Goal: Task Accomplishment & Management: Use online tool/utility

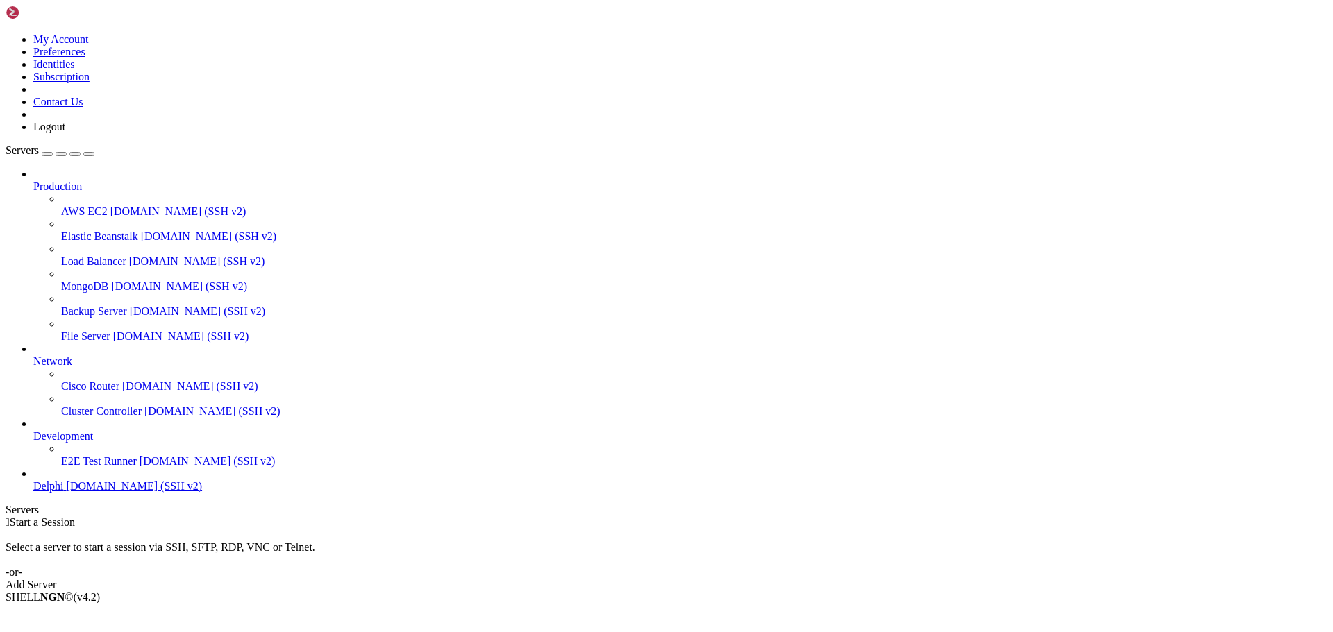
click at [64, 492] on span "Delphi" at bounding box center [48, 486] width 31 height 12
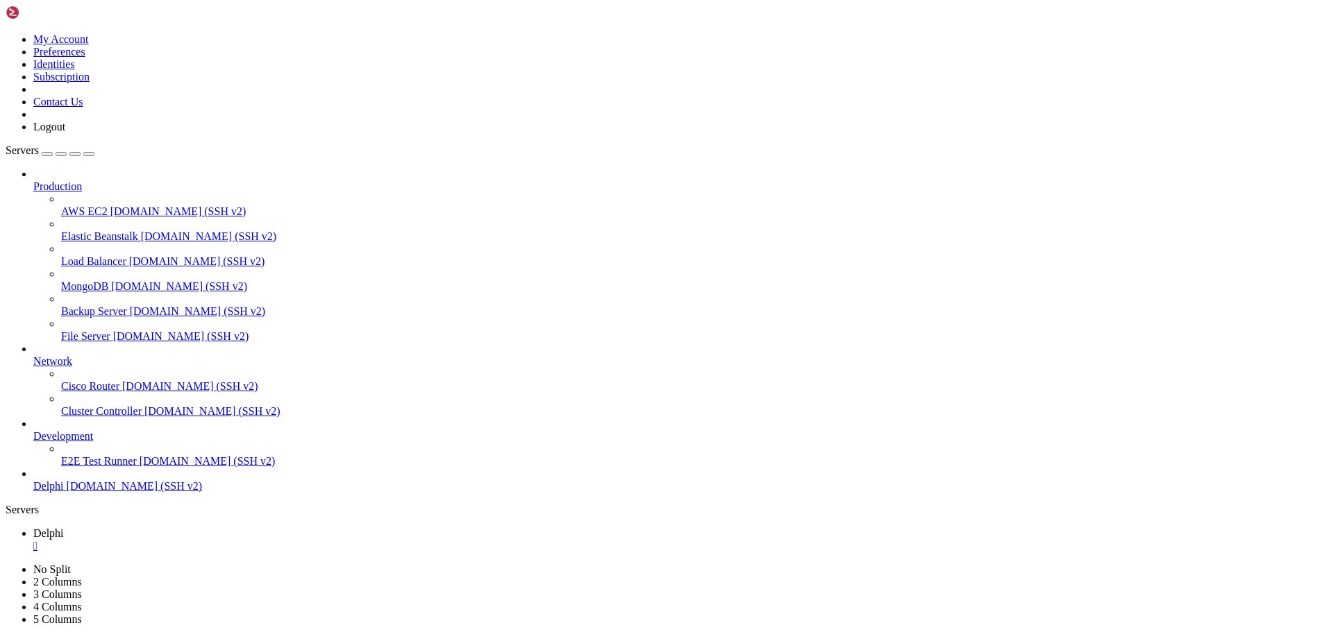
type input "/home/bias76/delphi"
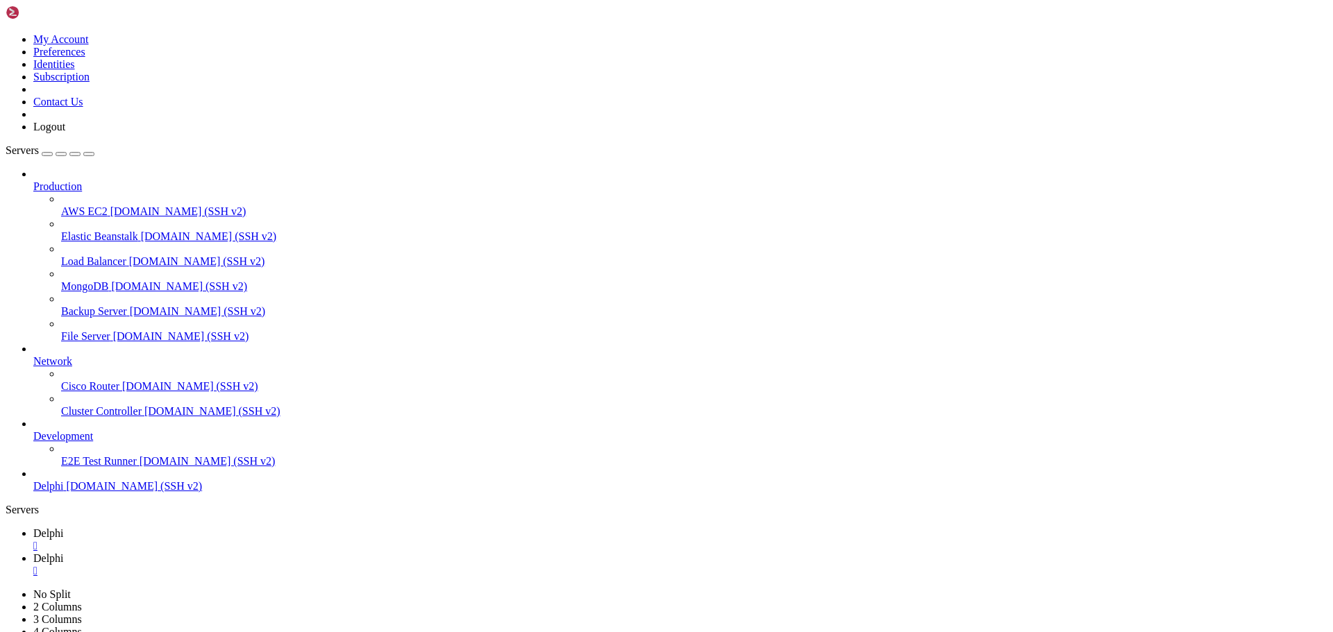
scroll to position [1506, 0]
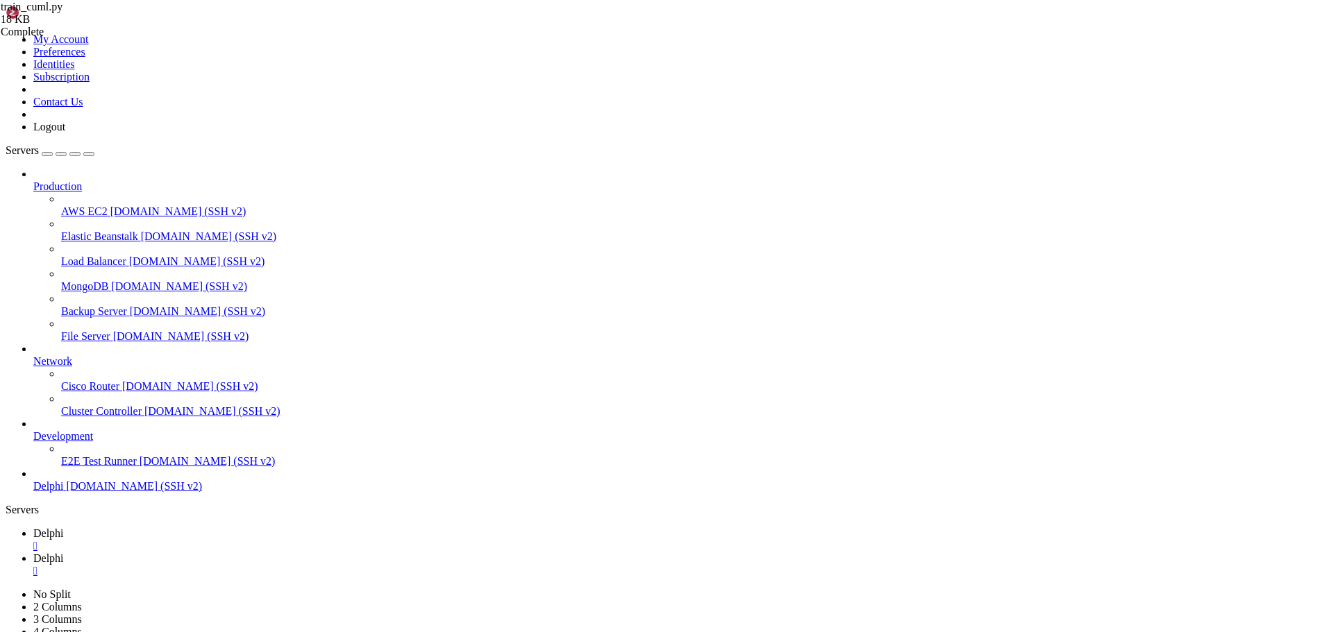
scroll to position [2291, 0]
type textarea "pass"
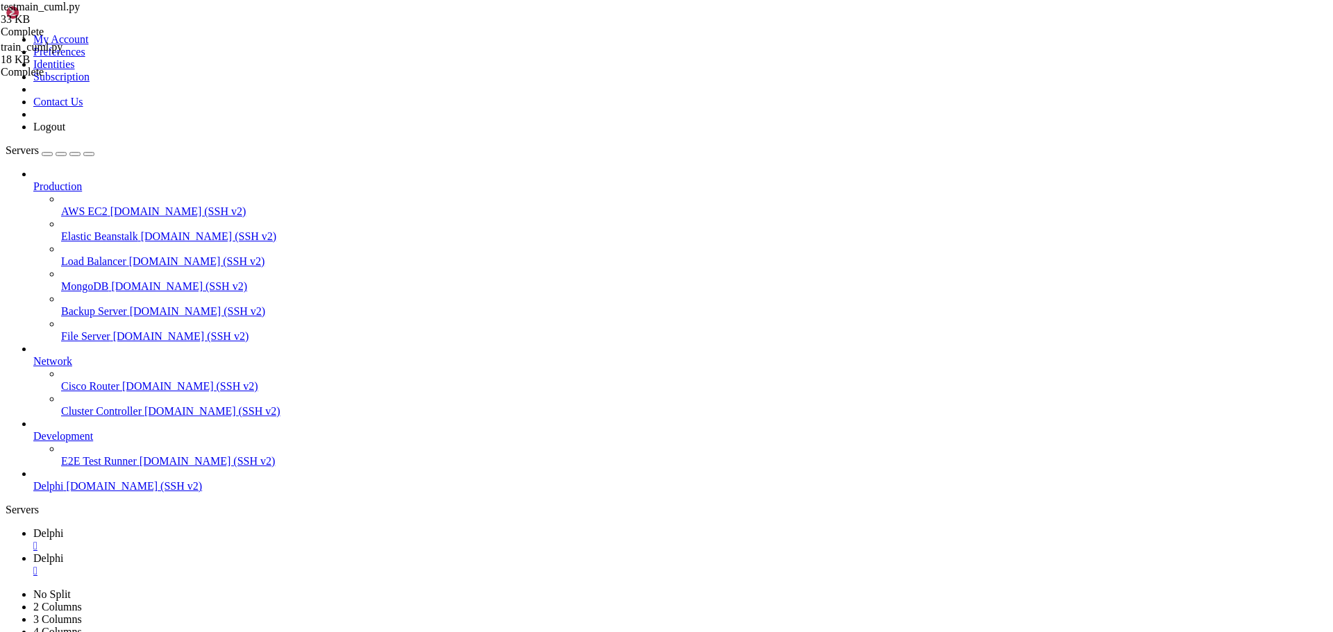
type textarea "FALLBACK_MODEL_PATH = "/home/bias76/delphi/models/delphi_stock_model_20250924_1…"
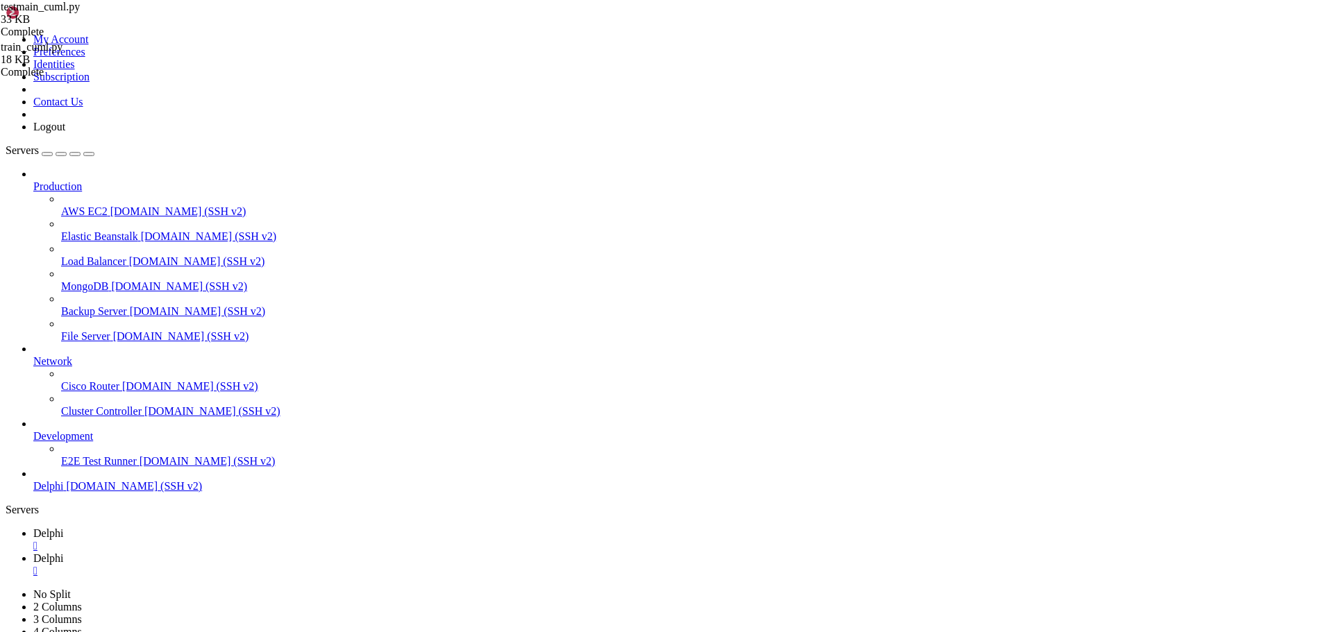
type textarea "import logging"
type input "d,a"
type textarea "return df"
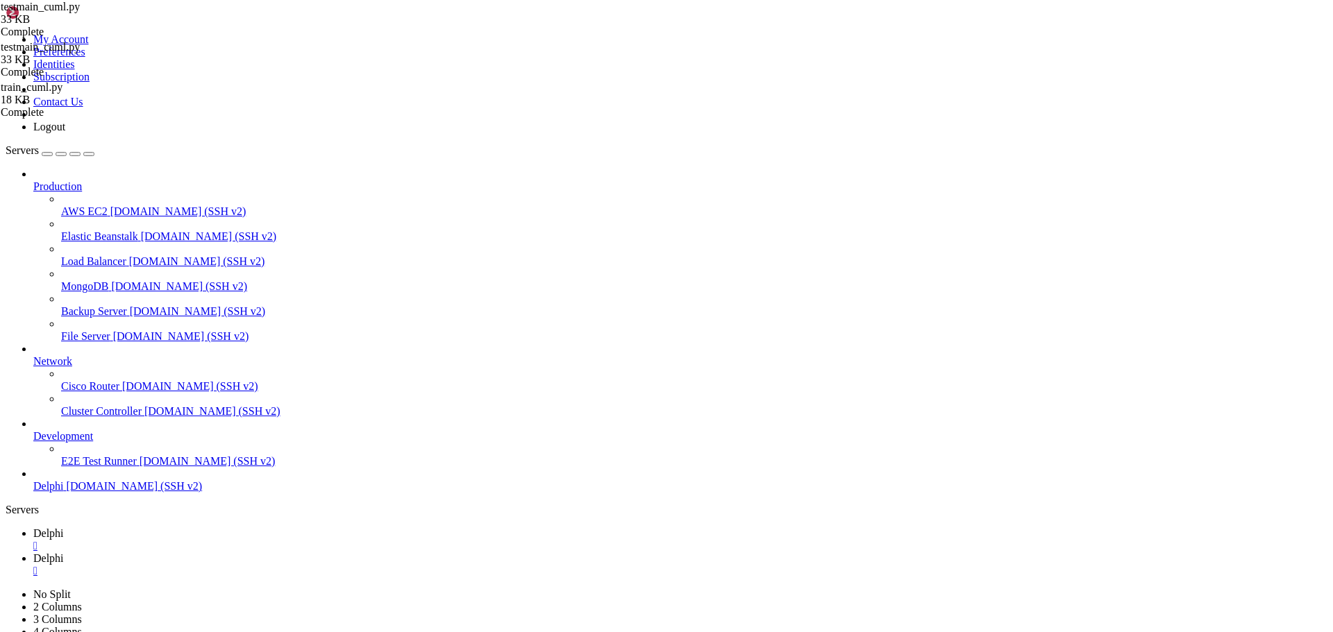
drag, startPoint x: 1121, startPoint y: 72, endPoint x: 1091, endPoint y: 88, distance: 34.5
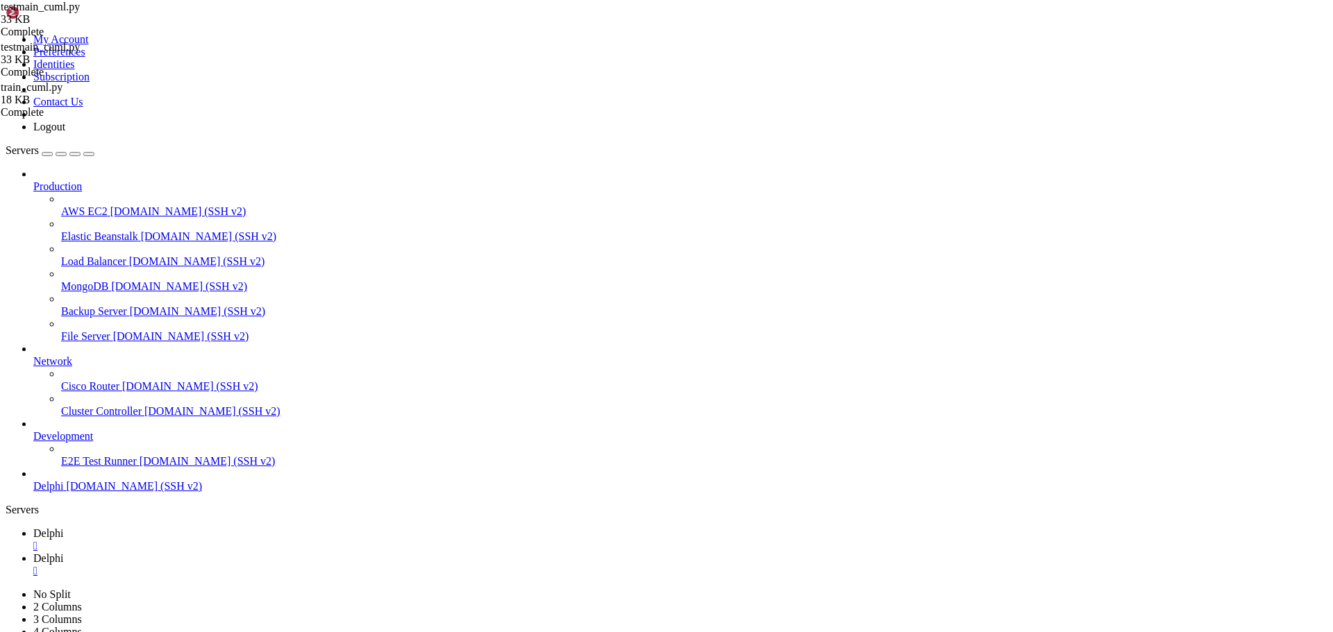
scroll to position [1691, 0]
type textarea "predictions = cp.asnumpy(MODEL.predict(X_scaled))"
type input "settings"
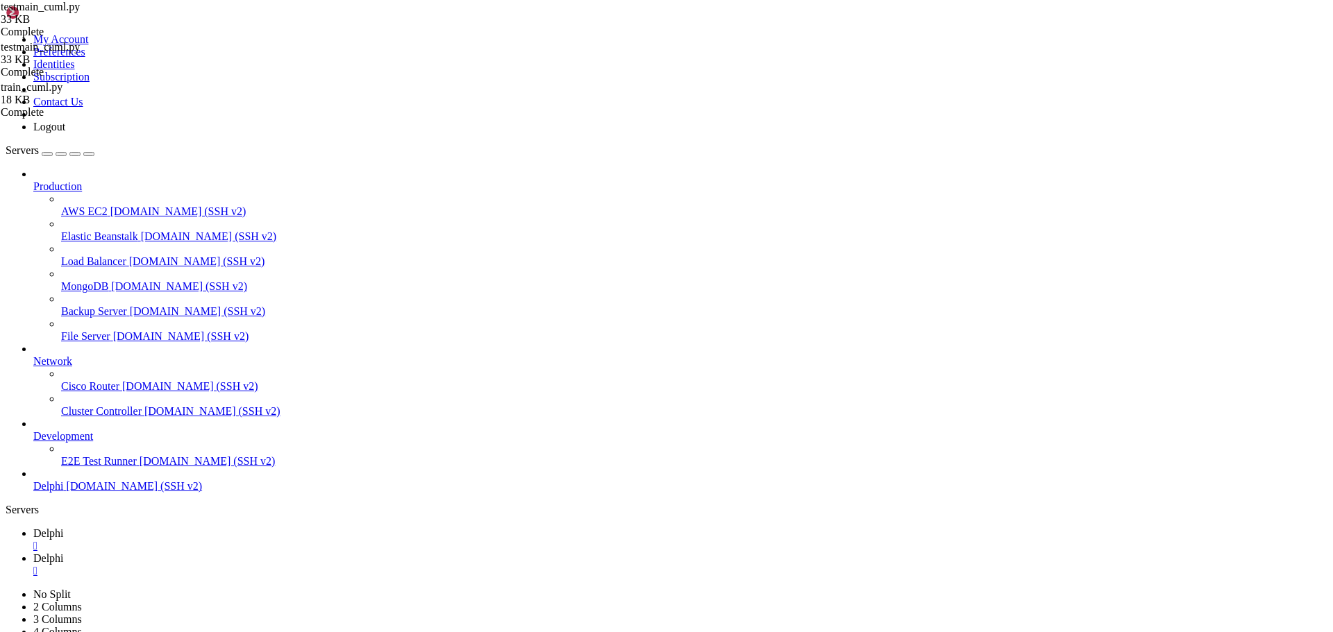
type textarea "settings = data.get('settings', {})"
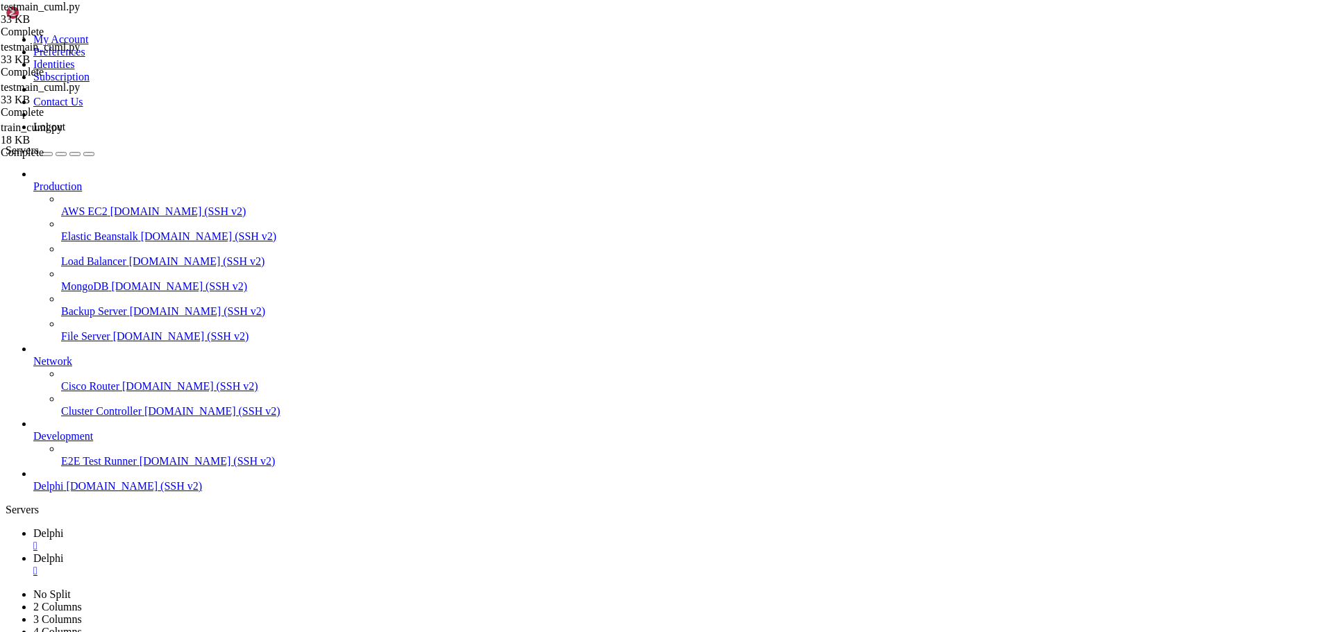
type textarea "FALLBACK_MODEL_PATH = "/home/bias76/delphi/models/delphi_stock_model_20250924_1…"
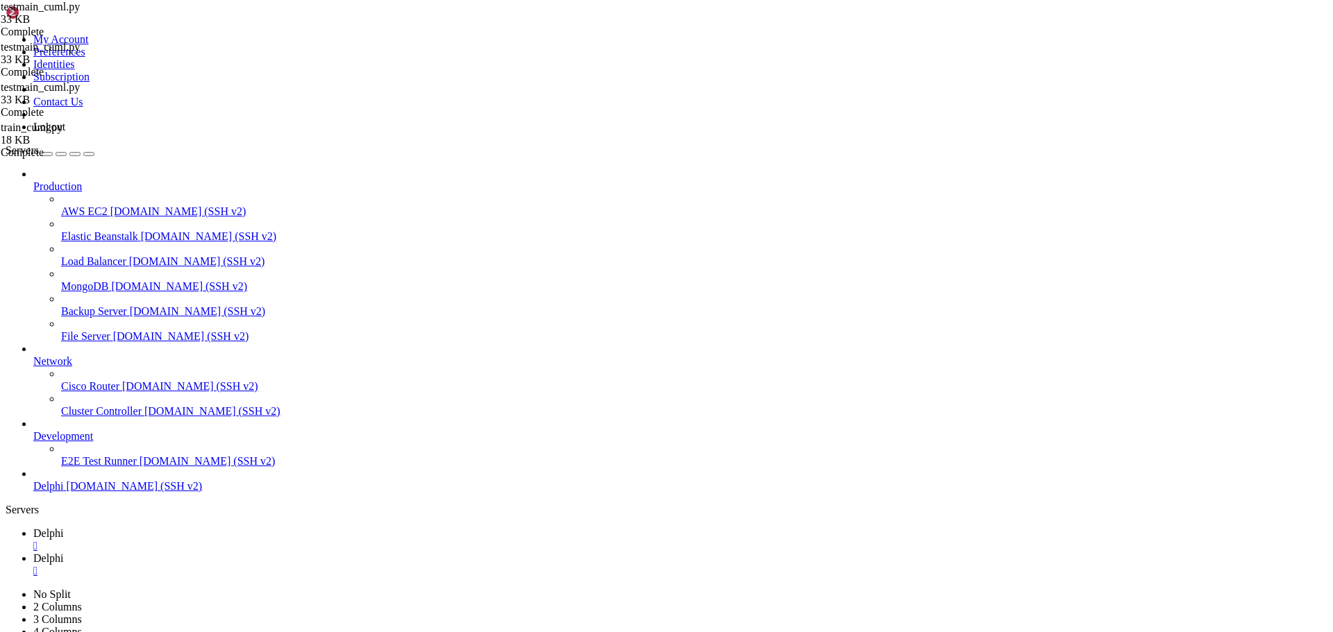
type input "settings"
drag, startPoint x: 289, startPoint y: 414, endPoint x: 303, endPoint y: 438, distance: 28.0
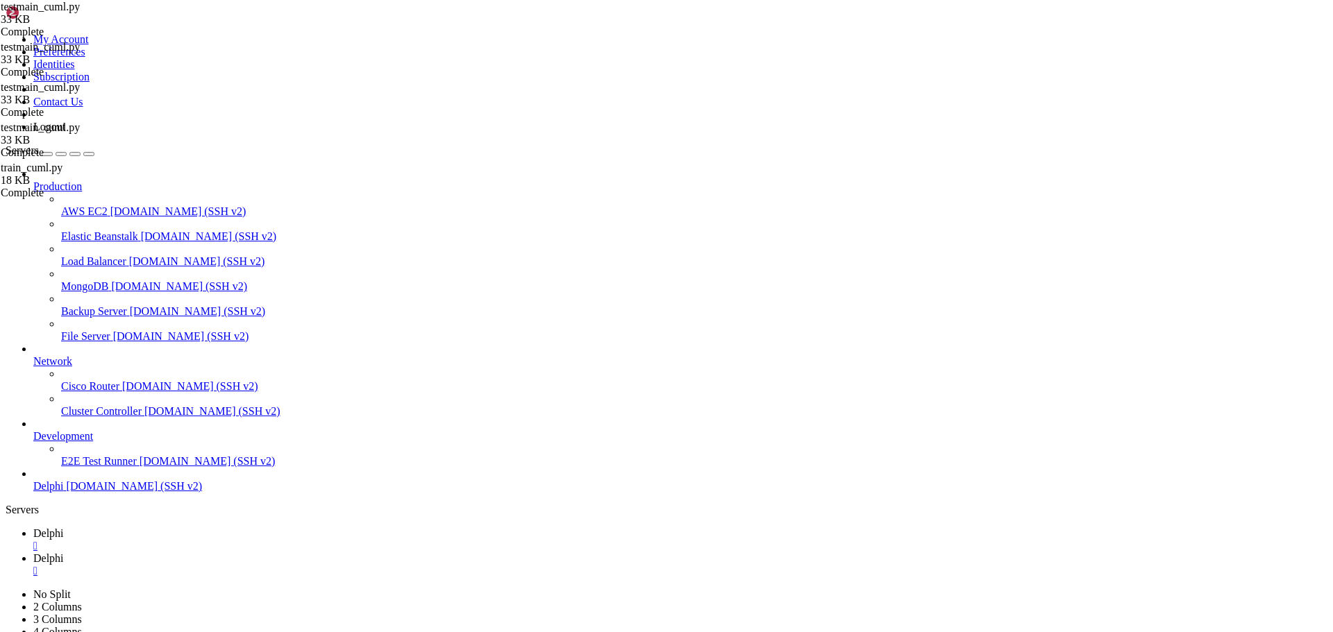
scroll to position [0, 6]
type textarea "settings = data.get('settings', {})"
